Goal: Check status: Check status

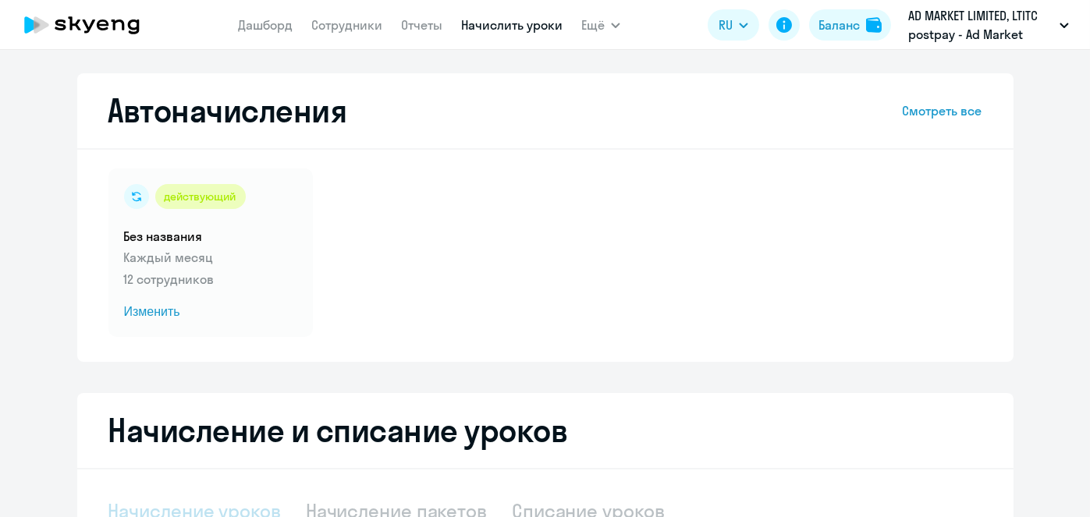
select select "10"
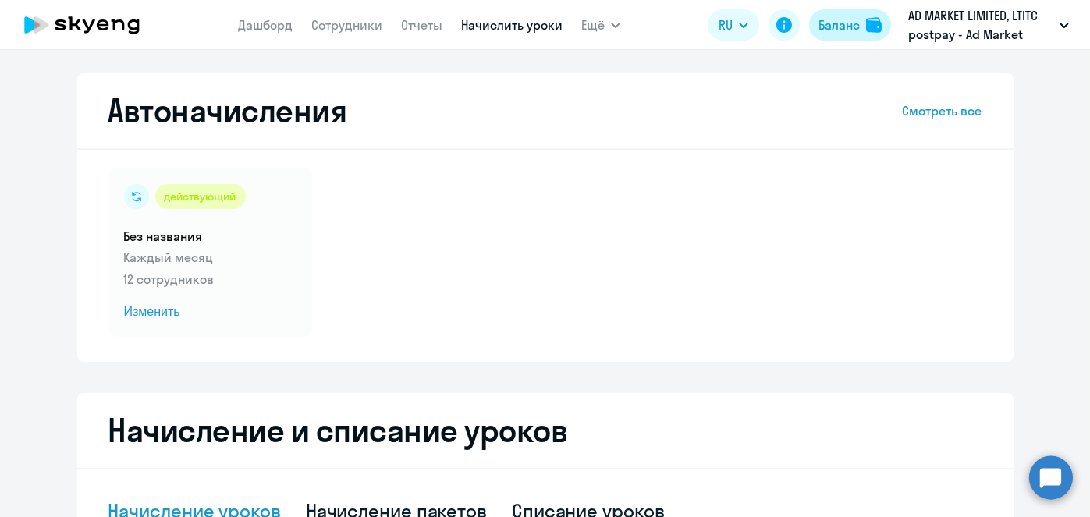
click at [854, 30] on div "Баланс" at bounding box center [839, 25] width 41 height 19
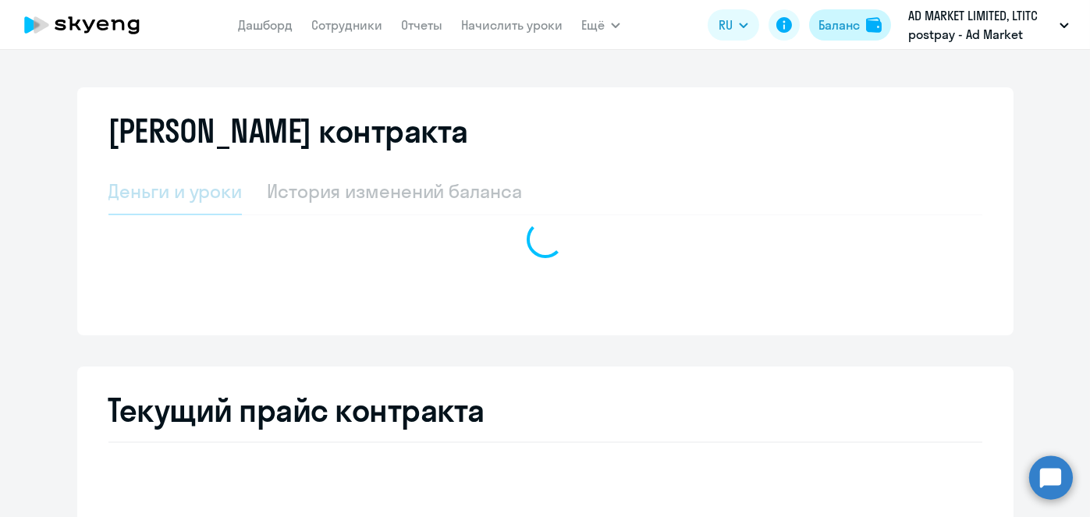
select select "english_adult_not_native_speaker"
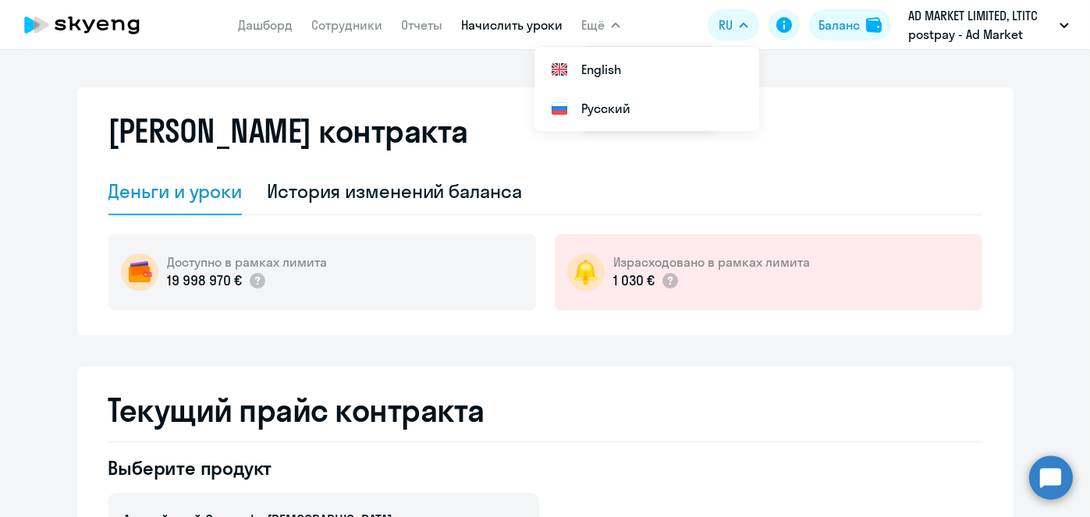
click at [504, 23] on link "Начислить уроки" at bounding box center [511, 25] width 101 height 16
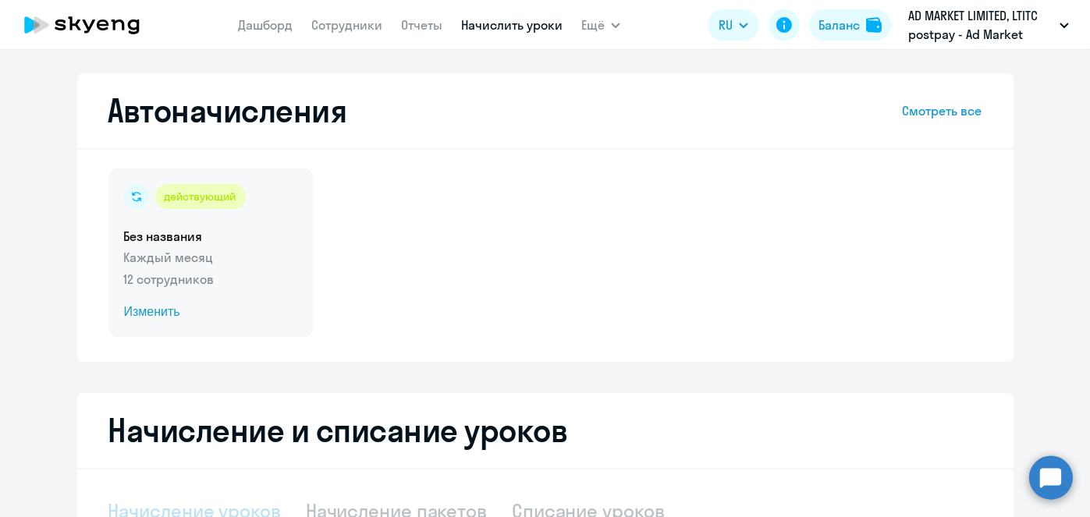
select select "10"
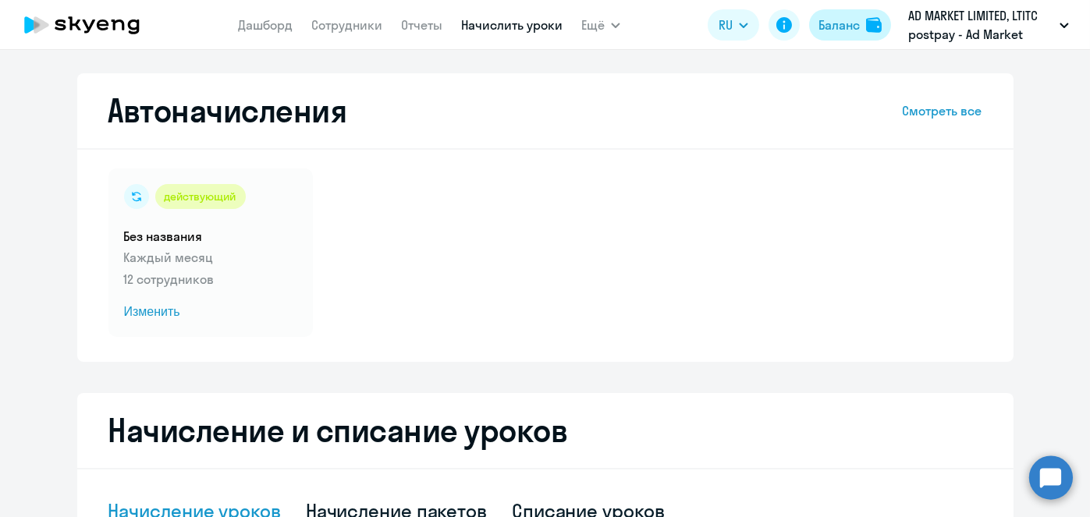
click at [847, 13] on button "Баланс" at bounding box center [850, 24] width 82 height 31
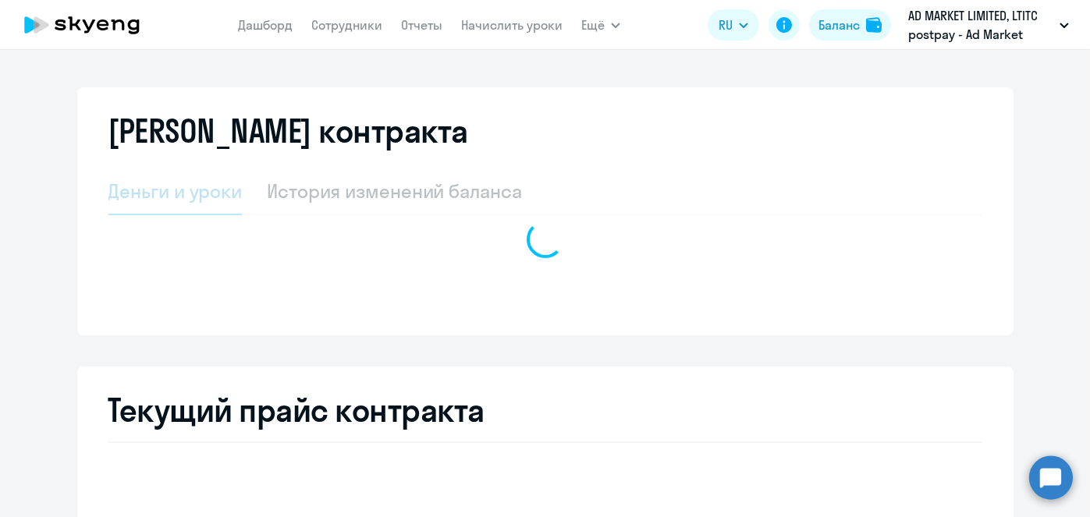
select select "english_adult_not_native_speaker"
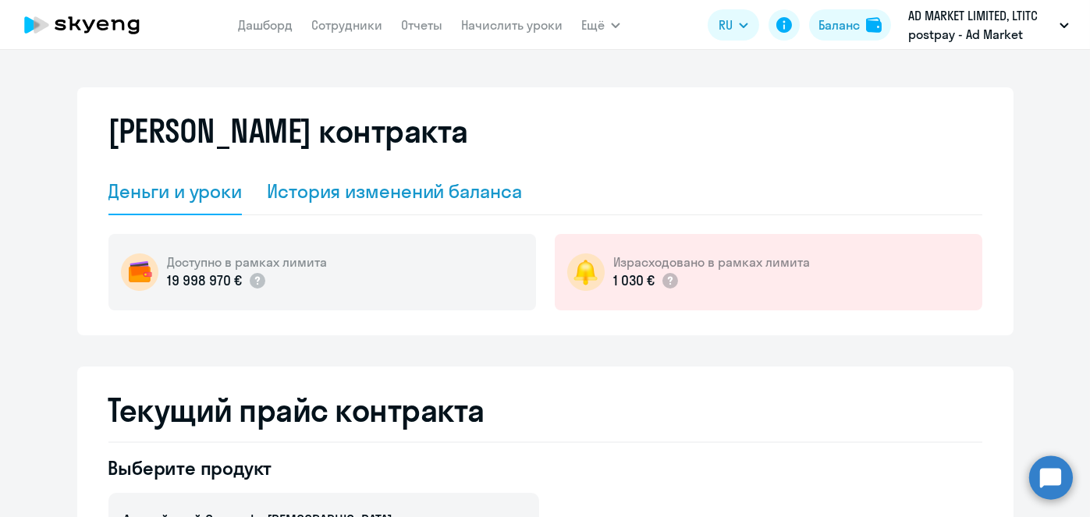
click at [427, 201] on div "История изменений баланса" at bounding box center [394, 191] width 255 height 25
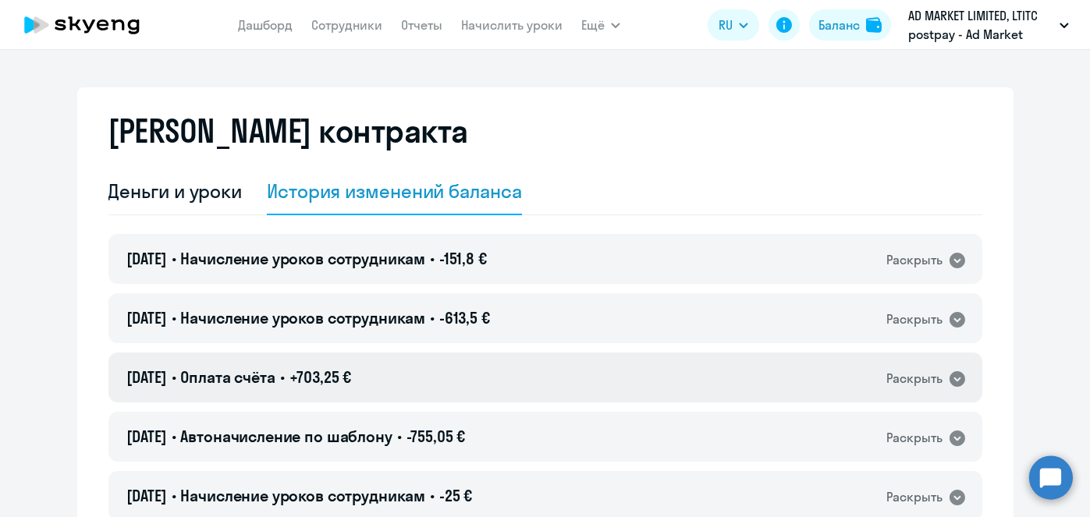
click at [527, 368] on div "[DATE] • Оплата счёта • +703,25 € Раскрыть" at bounding box center [545, 378] width 874 height 50
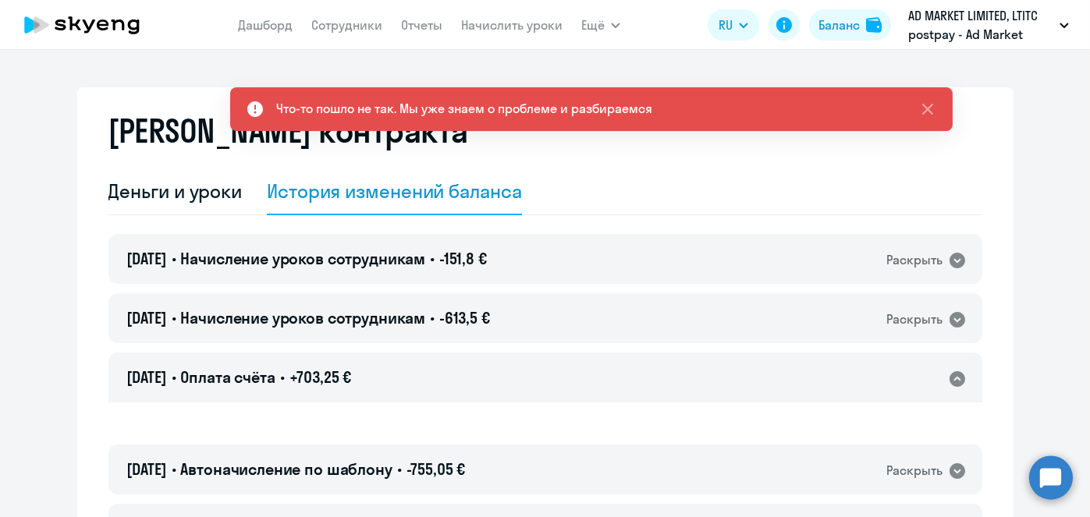
click at [527, 368] on div "[DATE] • Оплата счёта • +703,25 € Раскрыть" at bounding box center [545, 378] width 874 height 50
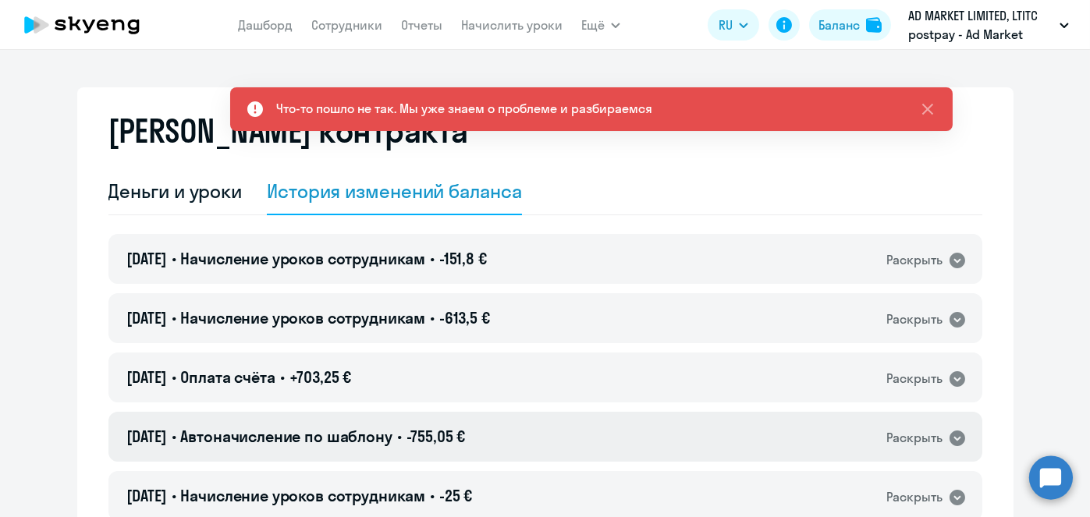
click at [528, 439] on div "[DATE] • Автоначисление по шаблону • -755,05 € Раскрыть" at bounding box center [545, 437] width 874 height 50
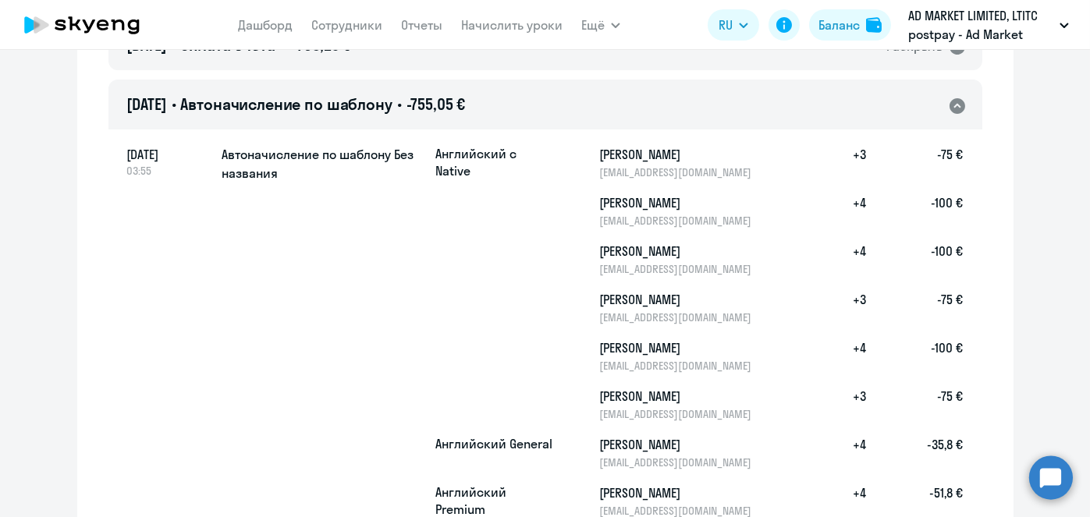
scroll to position [358, 0]
